Goal: Task Accomplishment & Management: Complete application form

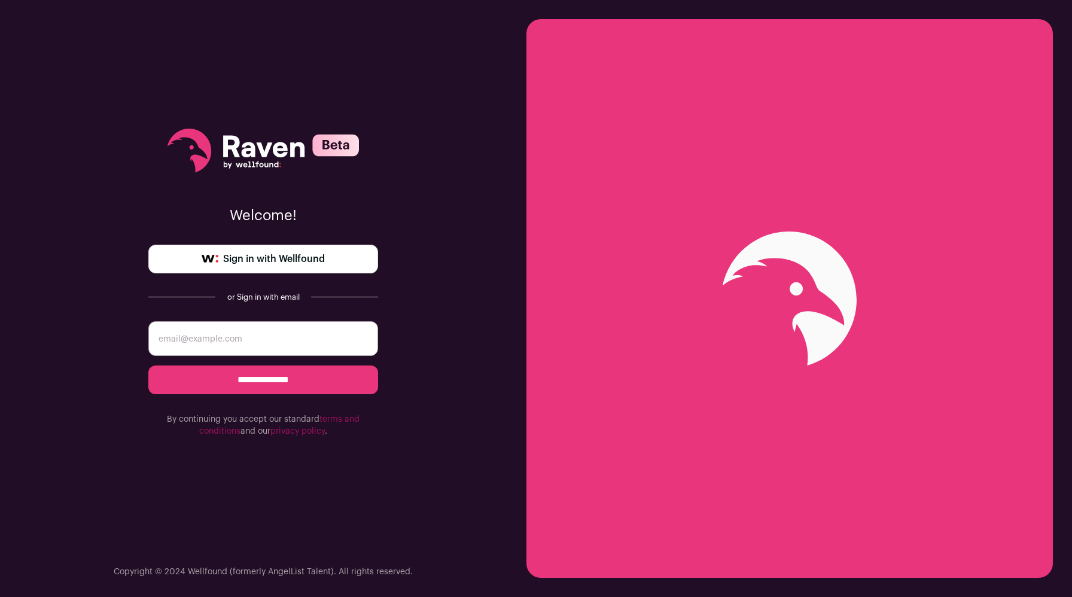
click at [307, 267] on link "Sign in with Wellfound" at bounding box center [263, 259] width 230 height 29
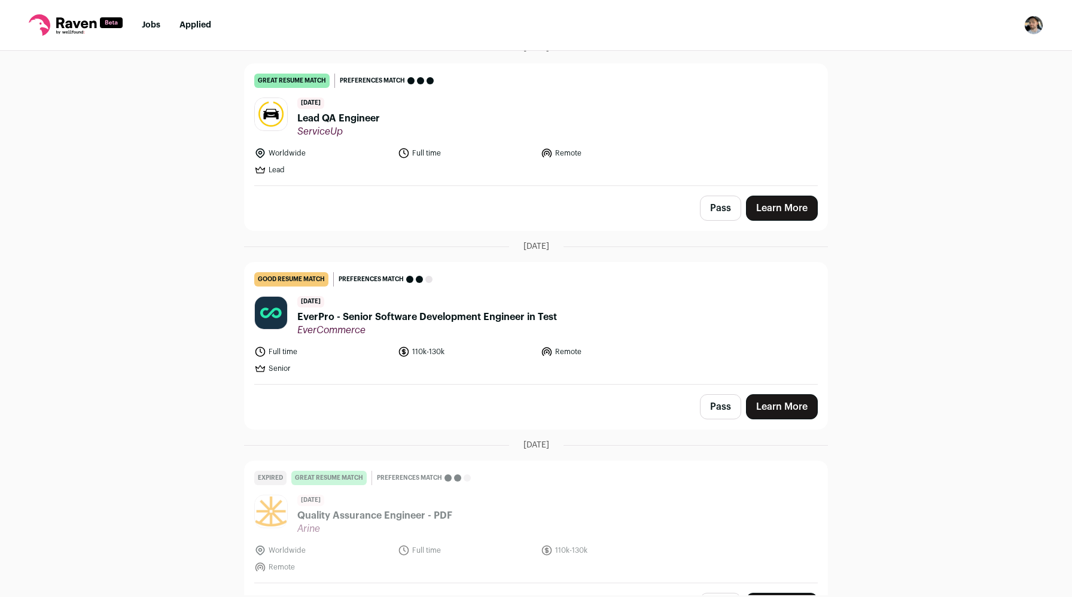
scroll to position [490, 0]
click at [783, 394] on link "Learn More" at bounding box center [782, 406] width 72 height 25
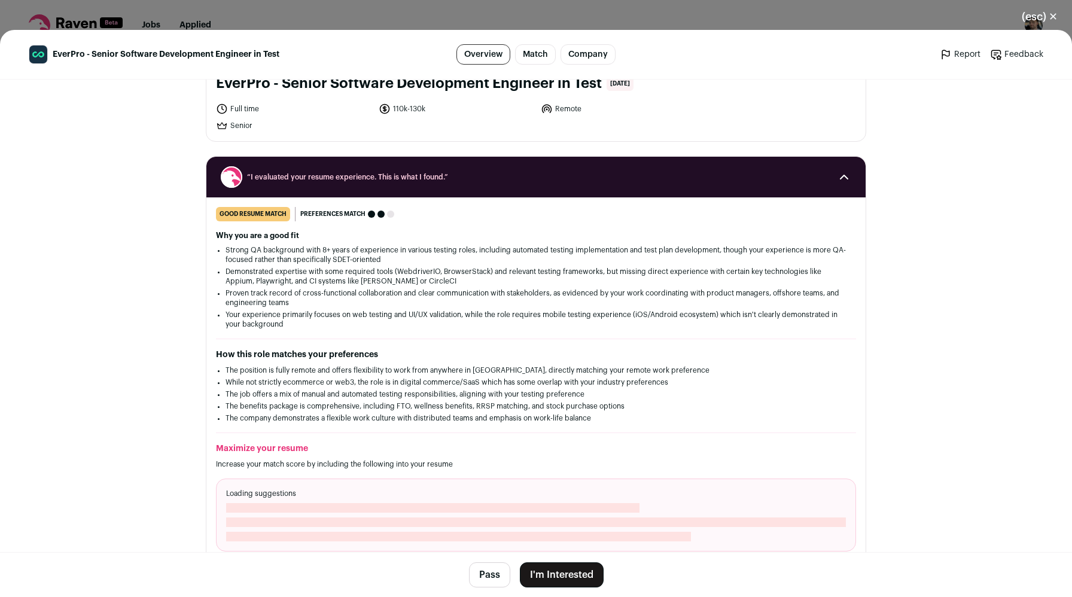
scroll to position [0, 0]
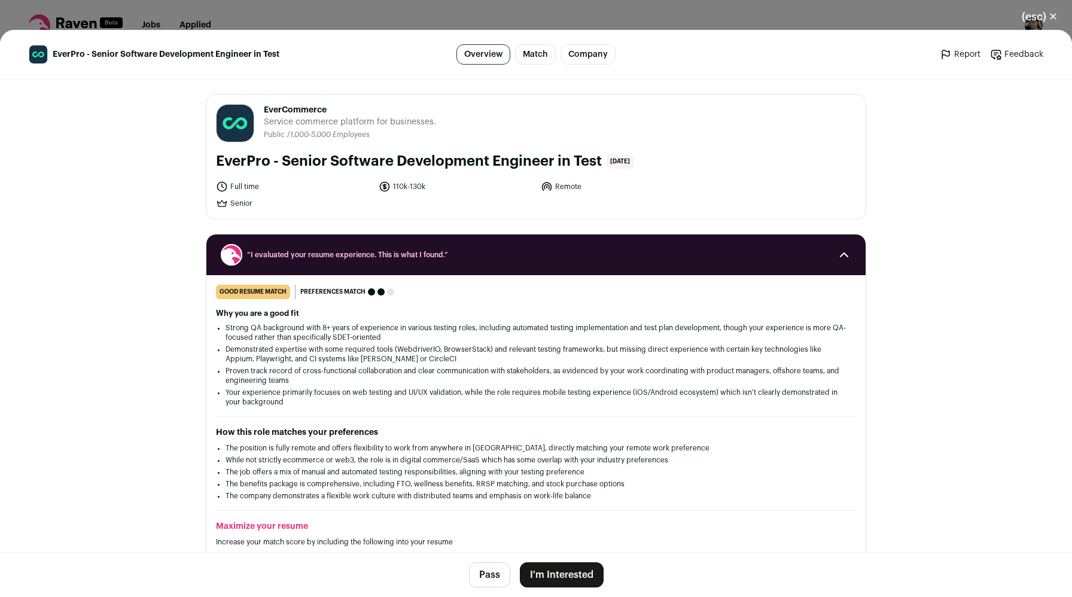
click at [545, 574] on button "I'm Interested" at bounding box center [562, 574] width 84 height 25
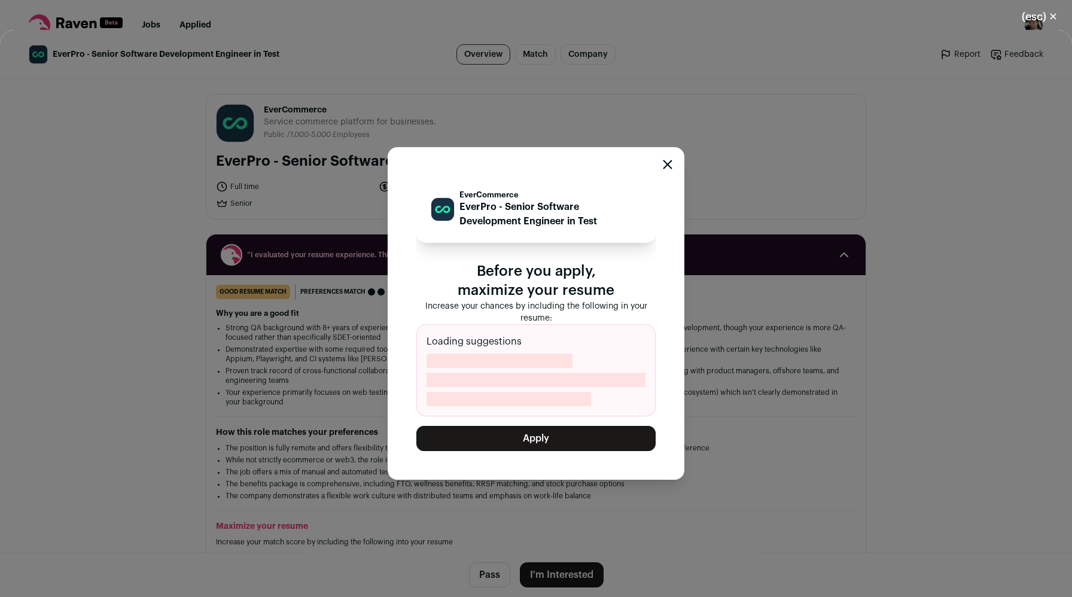
click at [554, 432] on button "Apply" at bounding box center [535, 438] width 239 height 25
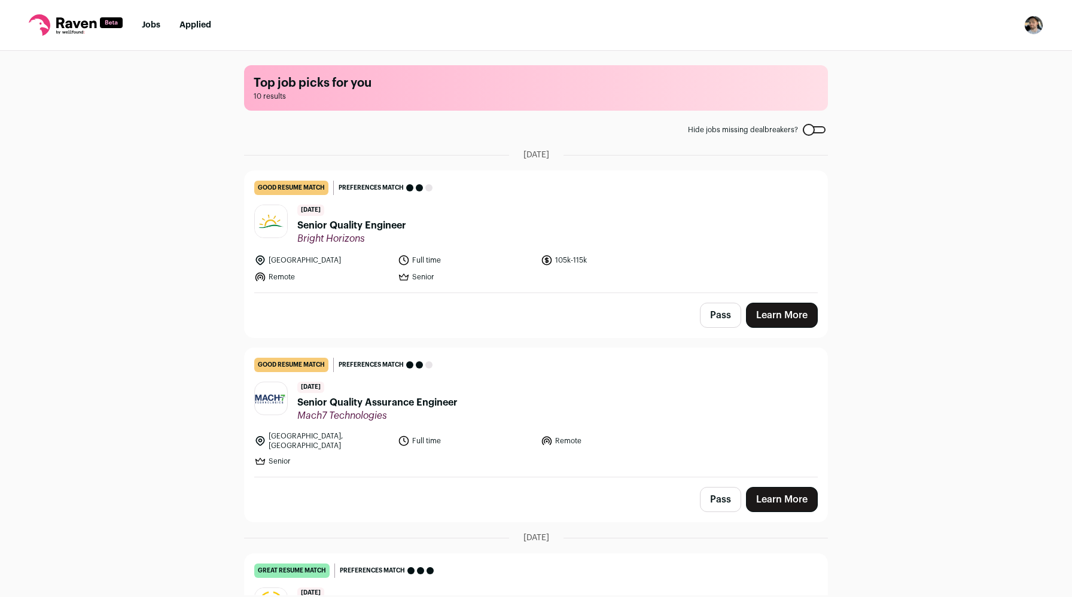
click at [788, 493] on link "Learn More" at bounding box center [782, 499] width 72 height 25
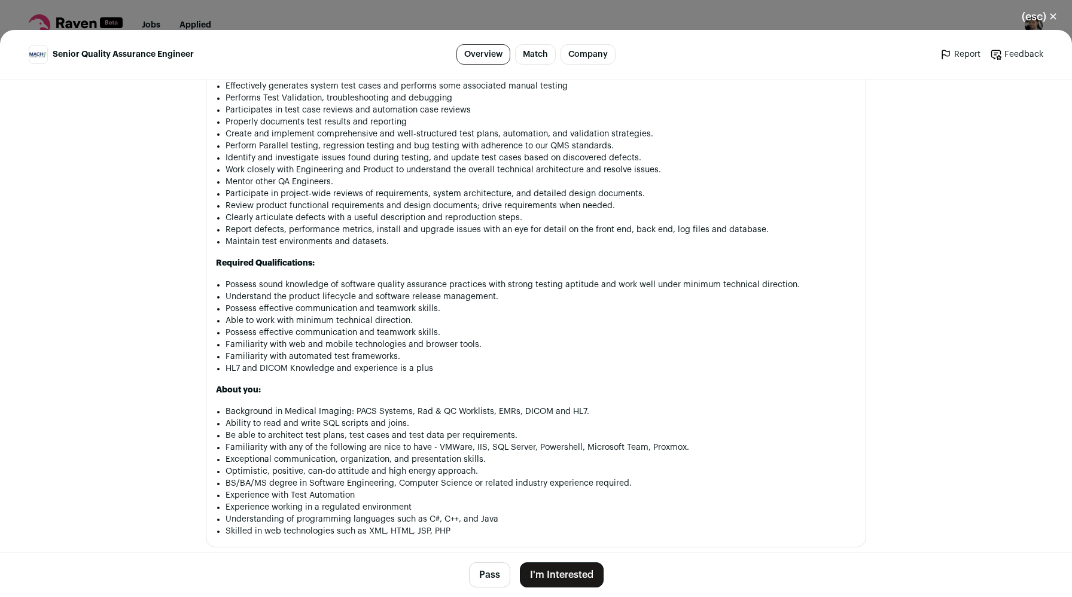
scroll to position [879, 0]
